Goal: Task Accomplishment & Management: Use online tool/utility

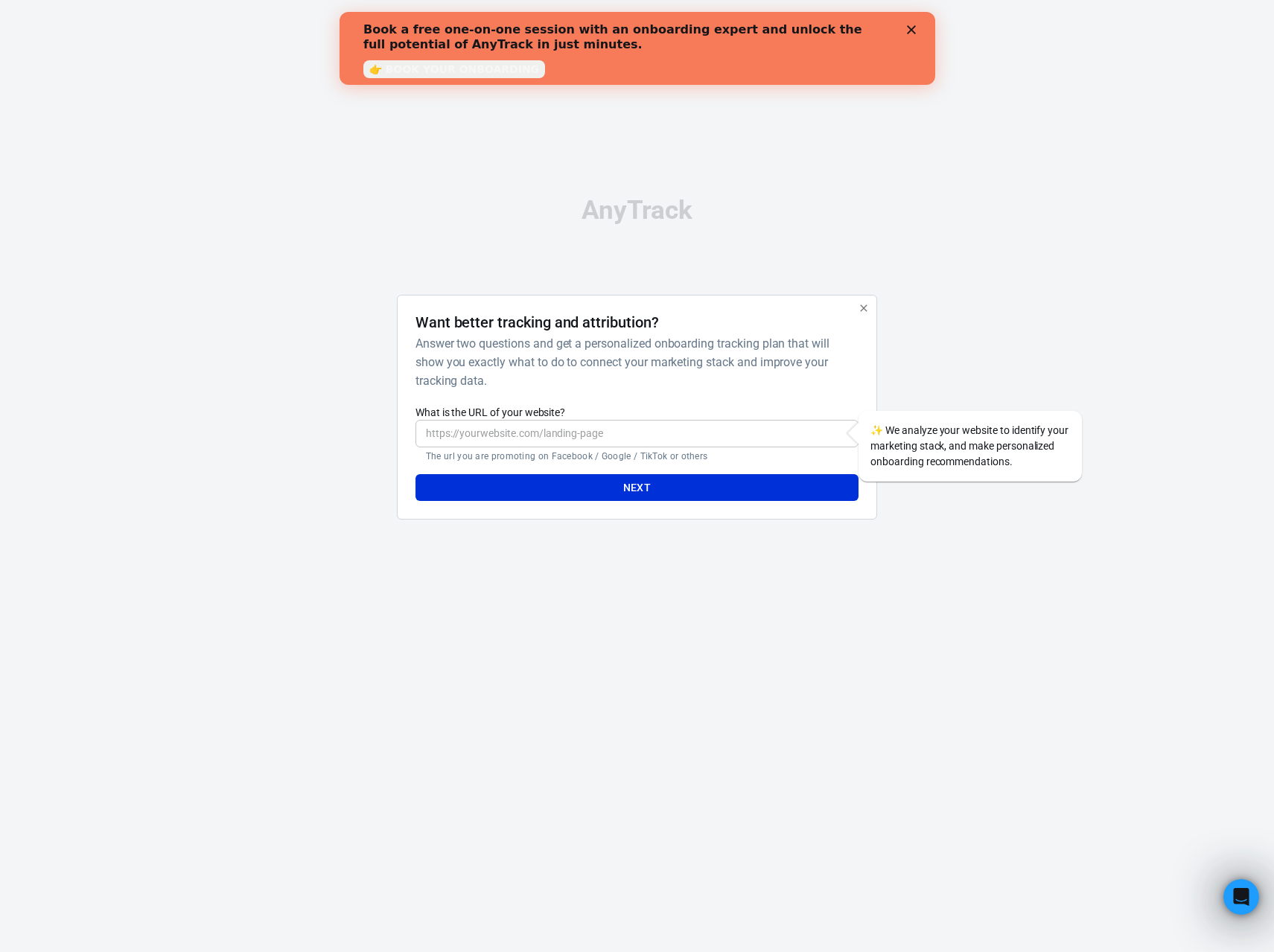
click at [912, 29] on icon "Close" at bounding box center [910, 29] width 9 height 9
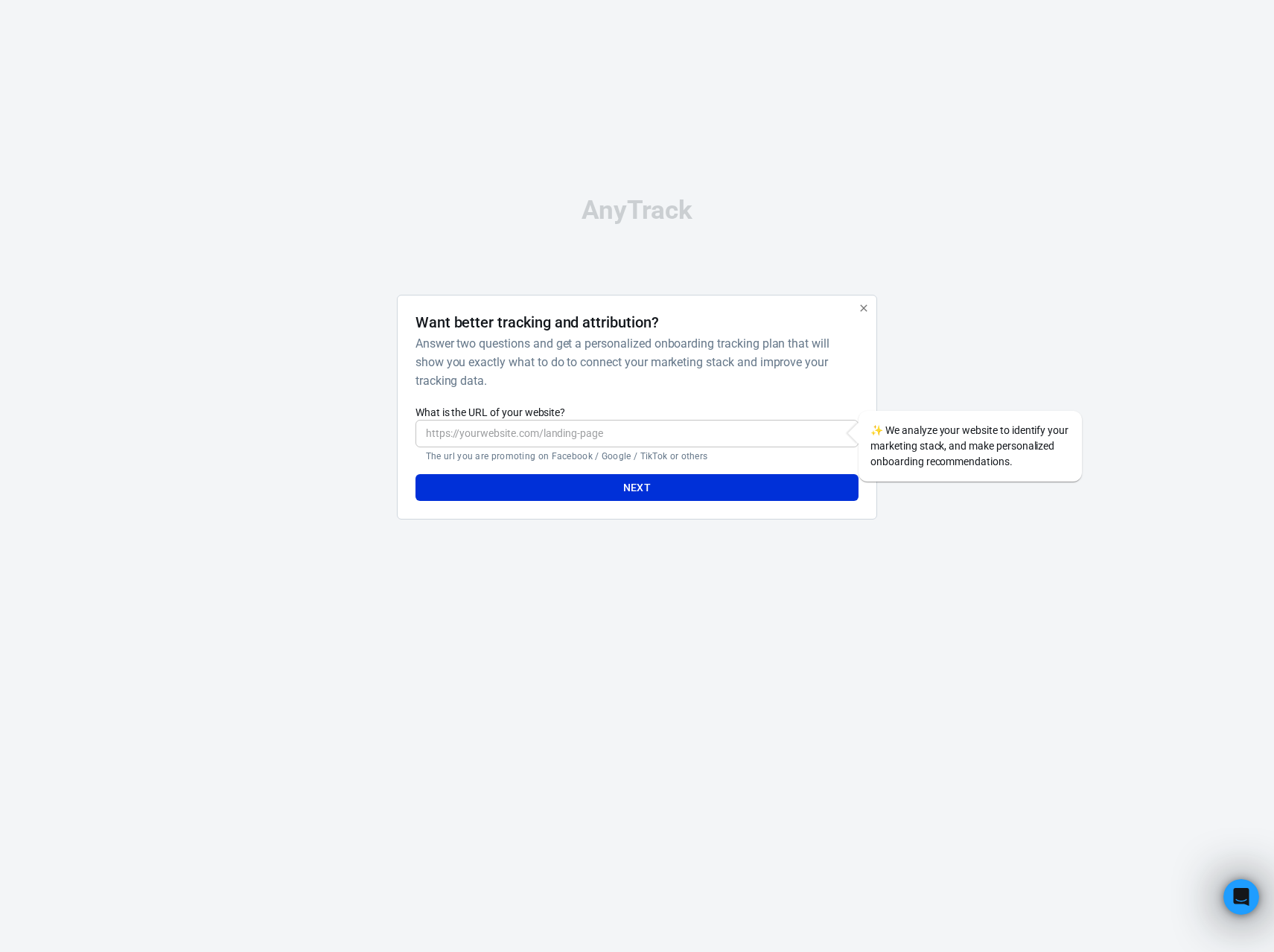
drag, startPoint x: 863, startPoint y: 307, endPoint x: 859, endPoint y: 202, distance: 105.1
click at [916, 188] on div "AnyTrack Want better tracking and attribution? Answer two questions and get a p…" at bounding box center [637, 364] width 744 height 728
click at [464, 424] on input "What is the URL of your website?" at bounding box center [637, 434] width 443 height 28
drag, startPoint x: 442, startPoint y: 436, endPoint x: 450, endPoint y: 436, distance: 8.0
click at [442, 436] on input "[URL][DOMAIN_NAME]" at bounding box center [637, 434] width 443 height 28
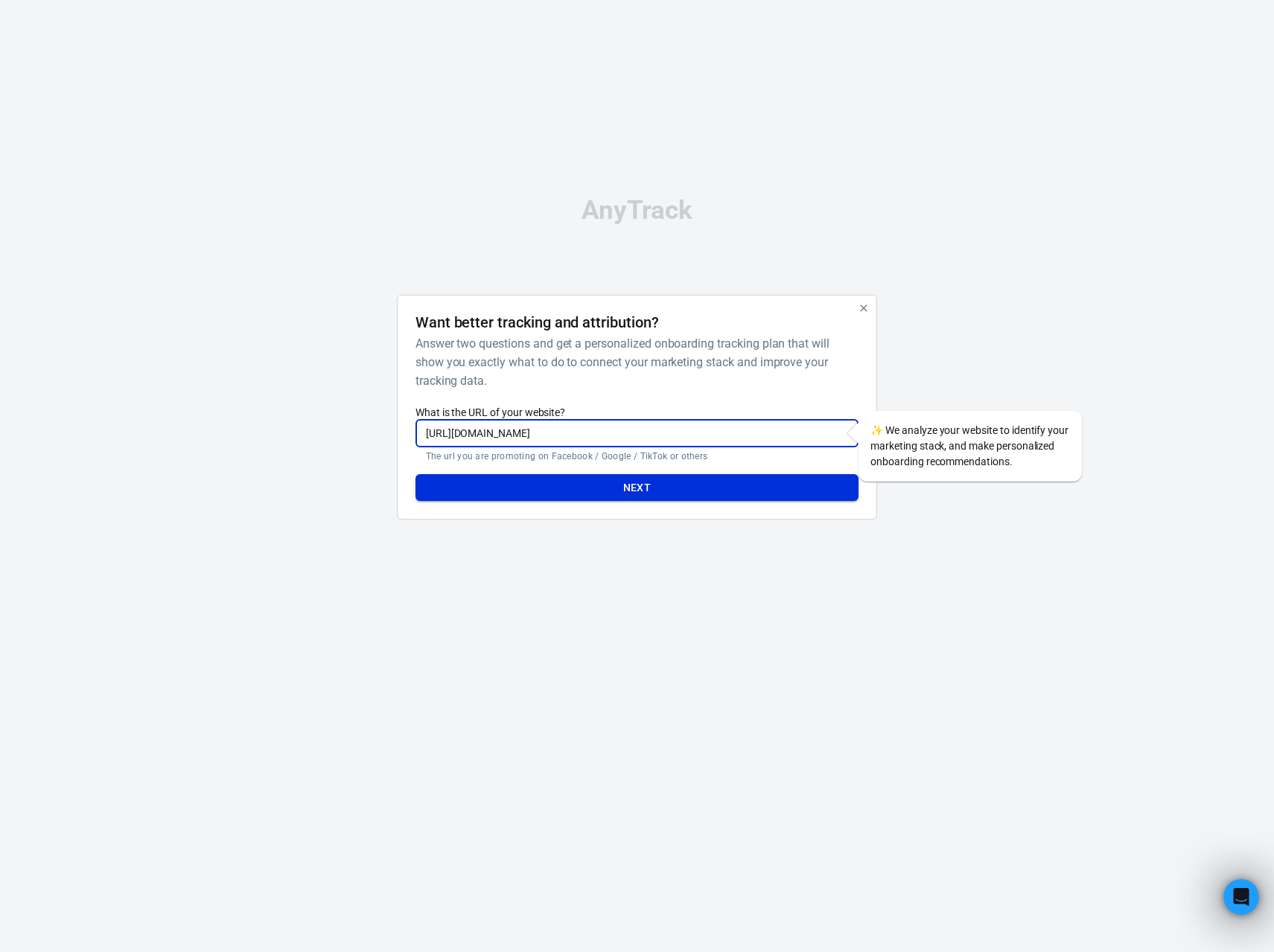
type input "[URL][DOMAIN_NAME]"
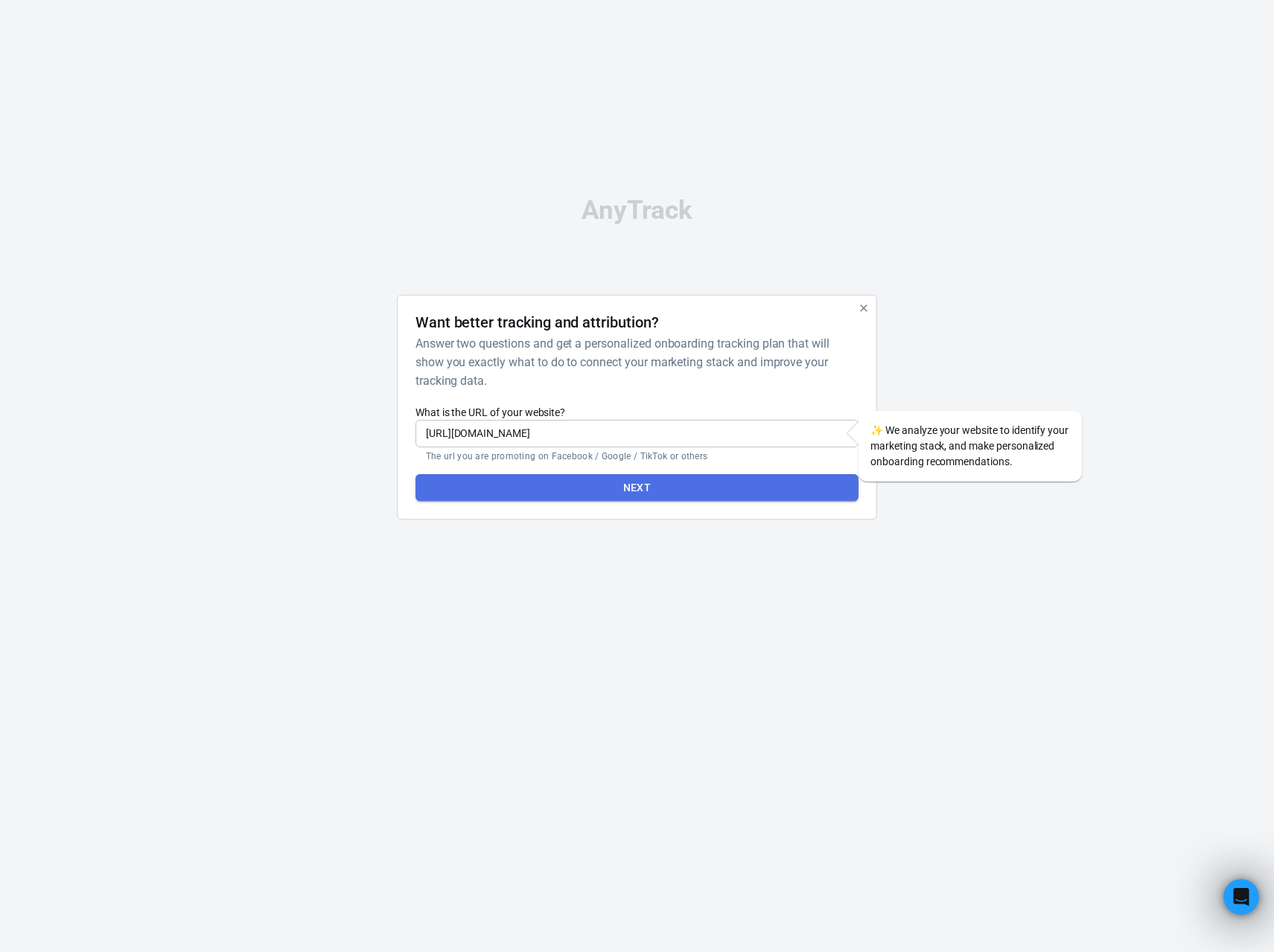
click at [610, 492] on button "Next" at bounding box center [637, 488] width 443 height 28
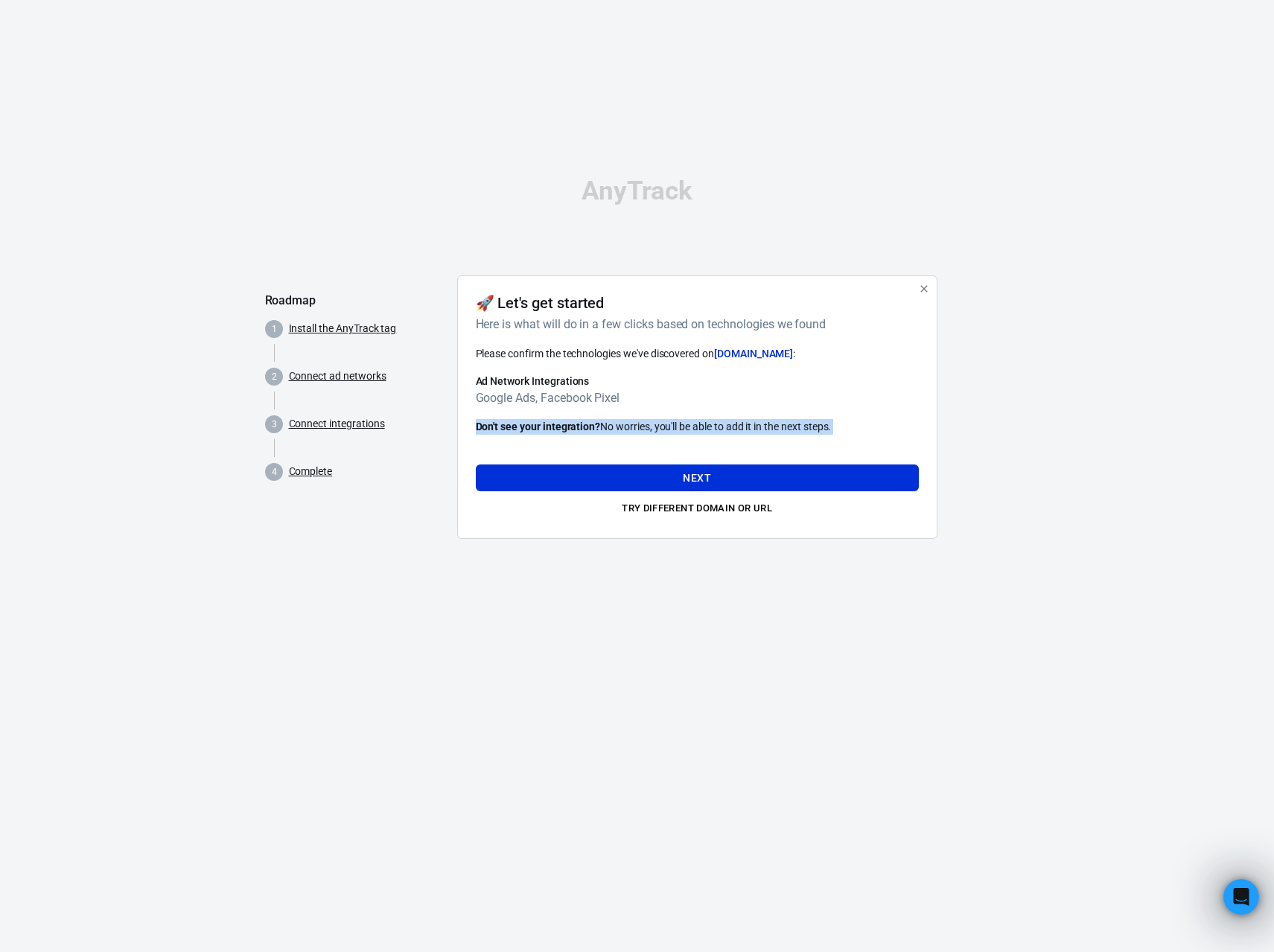
drag, startPoint x: 731, startPoint y: 495, endPoint x: 833, endPoint y: 404, distance: 136.7
click at [836, 404] on div "Please confirm the technologies we've discovered on [DOMAIN_NAME] : Ad Network …" at bounding box center [698, 433] width 443 height 175
click at [728, 481] on button "Next" at bounding box center [698, 478] width 443 height 28
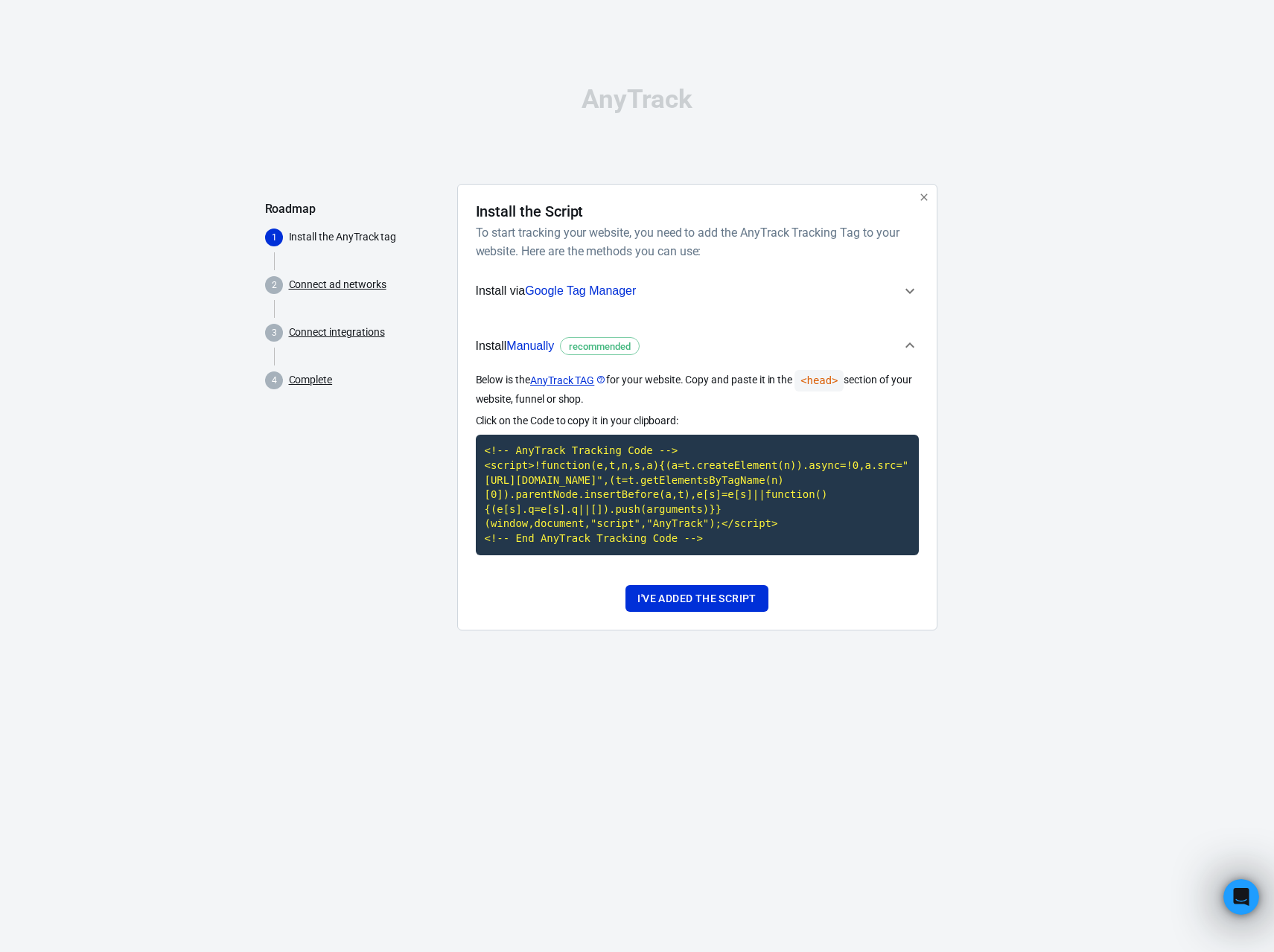
click at [911, 288] on icon "button" at bounding box center [909, 290] width 9 height 5
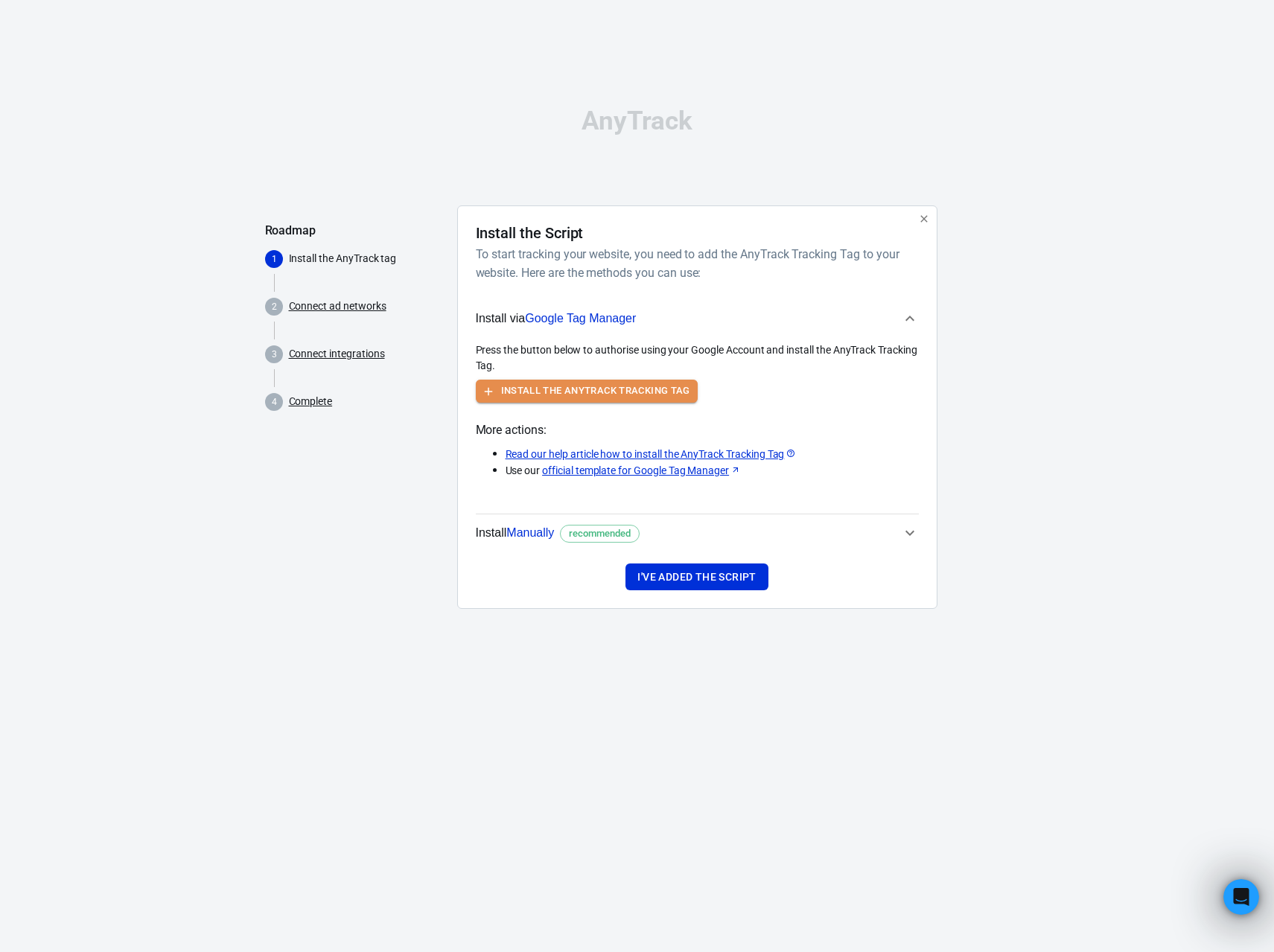
click at [636, 392] on button "Install the AnyTrack Tracking Tag" at bounding box center [587, 391] width 222 height 23
click at [980, 261] on div at bounding box center [979, 412] width 61 height 415
